Goal: Task Accomplishment & Management: Manage account settings

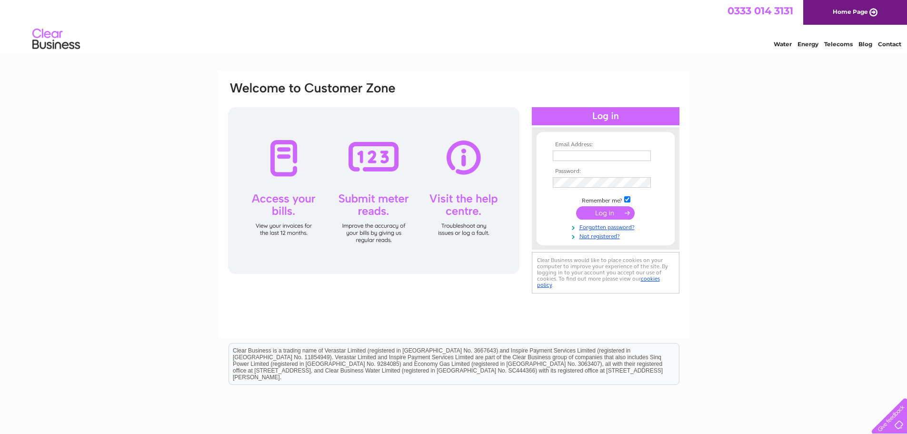
type input "bella1@mbw.co.uk"
click at [609, 215] on input "submit" at bounding box center [605, 212] width 59 height 13
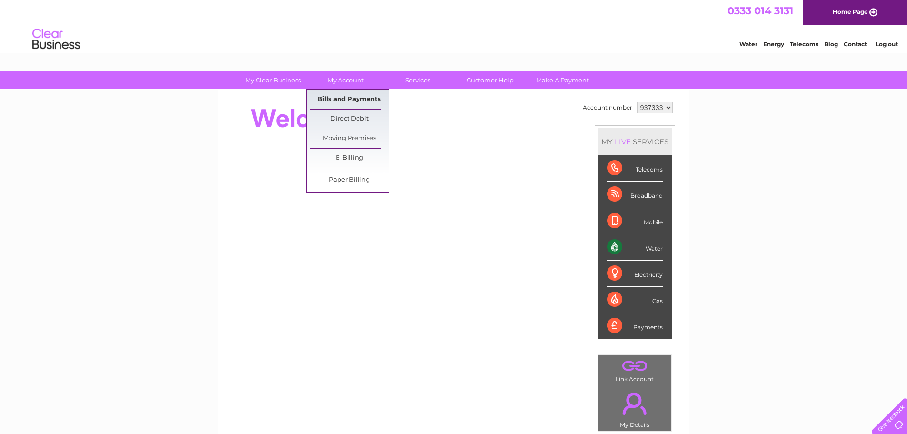
click at [332, 99] on link "Bills and Payments" at bounding box center [349, 99] width 79 height 19
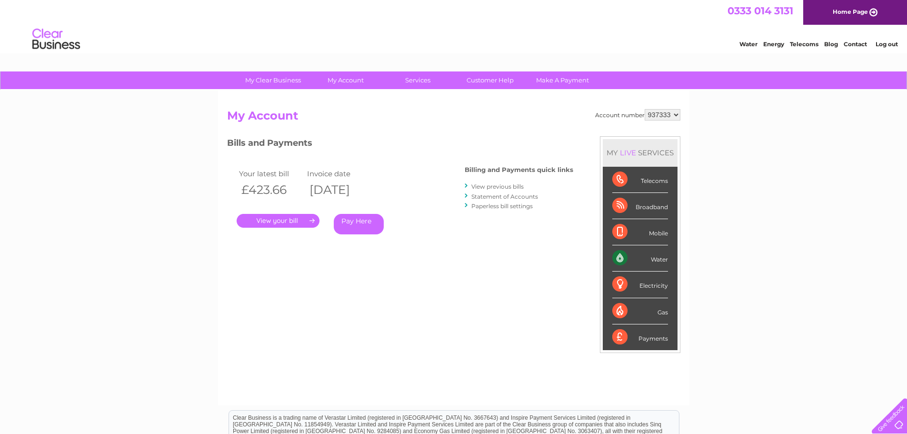
click at [273, 220] on link "." at bounding box center [277, 221] width 83 height 14
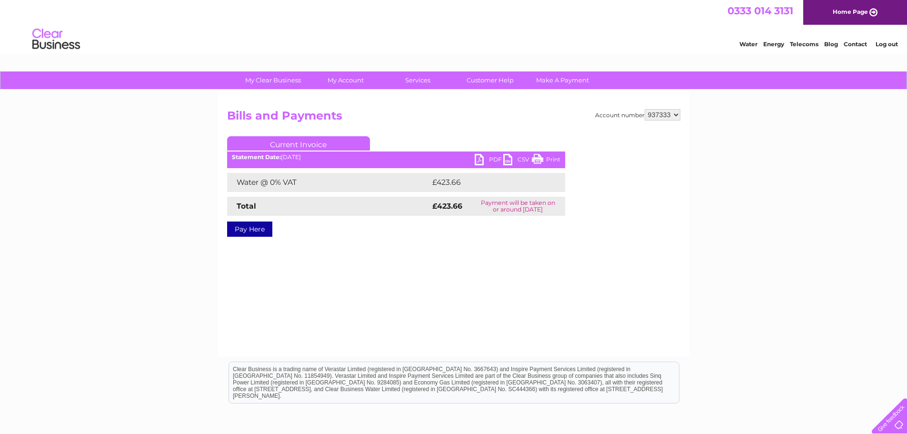
click at [493, 158] on link "PDF" at bounding box center [488, 161] width 29 height 14
